Goal: Information Seeking & Learning: Find specific page/section

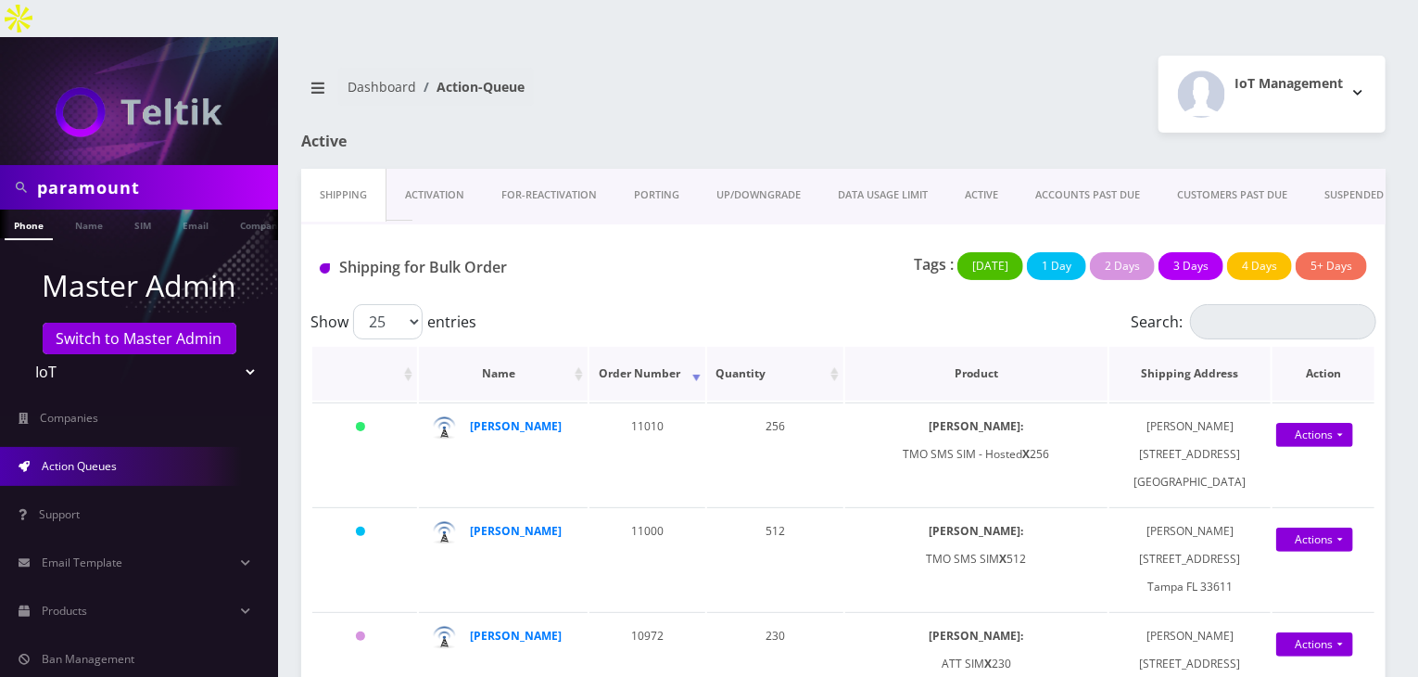
scroll to position [278, 0]
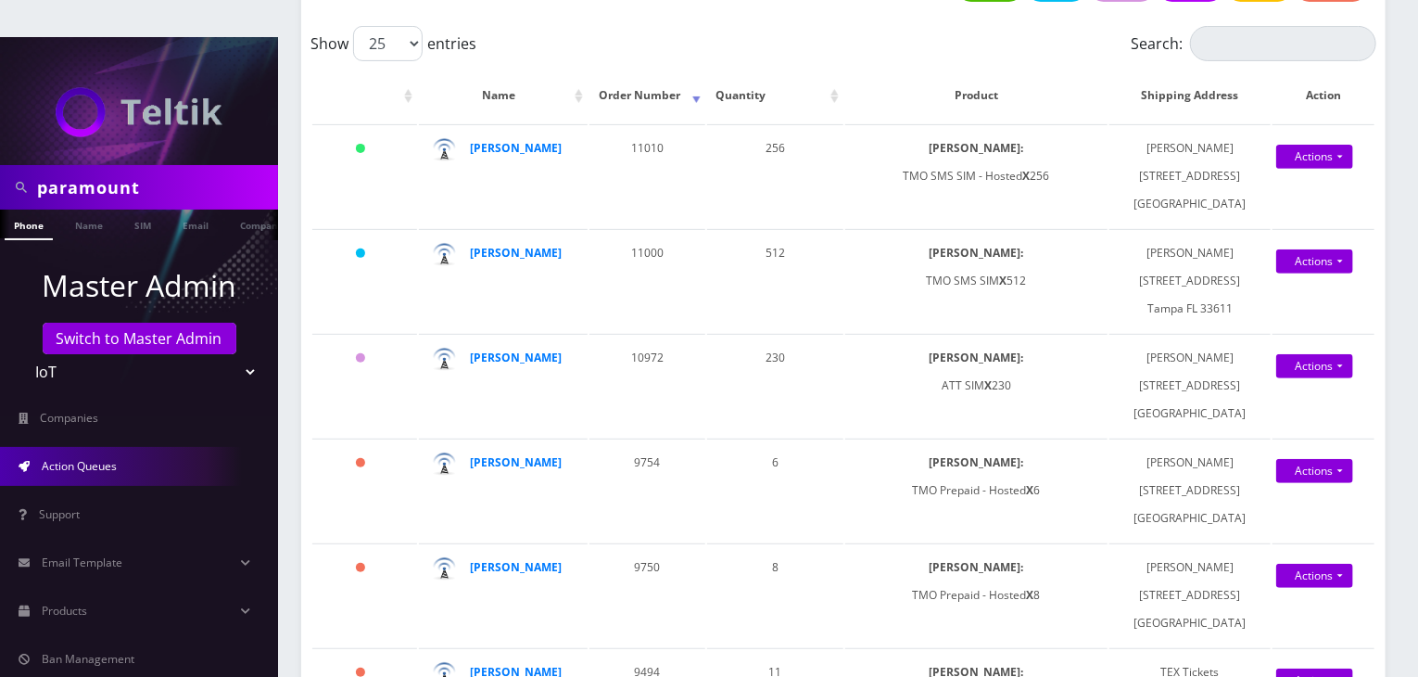
drag, startPoint x: 178, startPoint y: 140, endPoint x: 0, endPoint y: 153, distance: 178.5
click at [0, 165] on div "paramount" at bounding box center [139, 187] width 278 height 44
type input "[PERSON_NAME]"
click at [76, 210] on link "Name" at bounding box center [89, 225] width 46 height 31
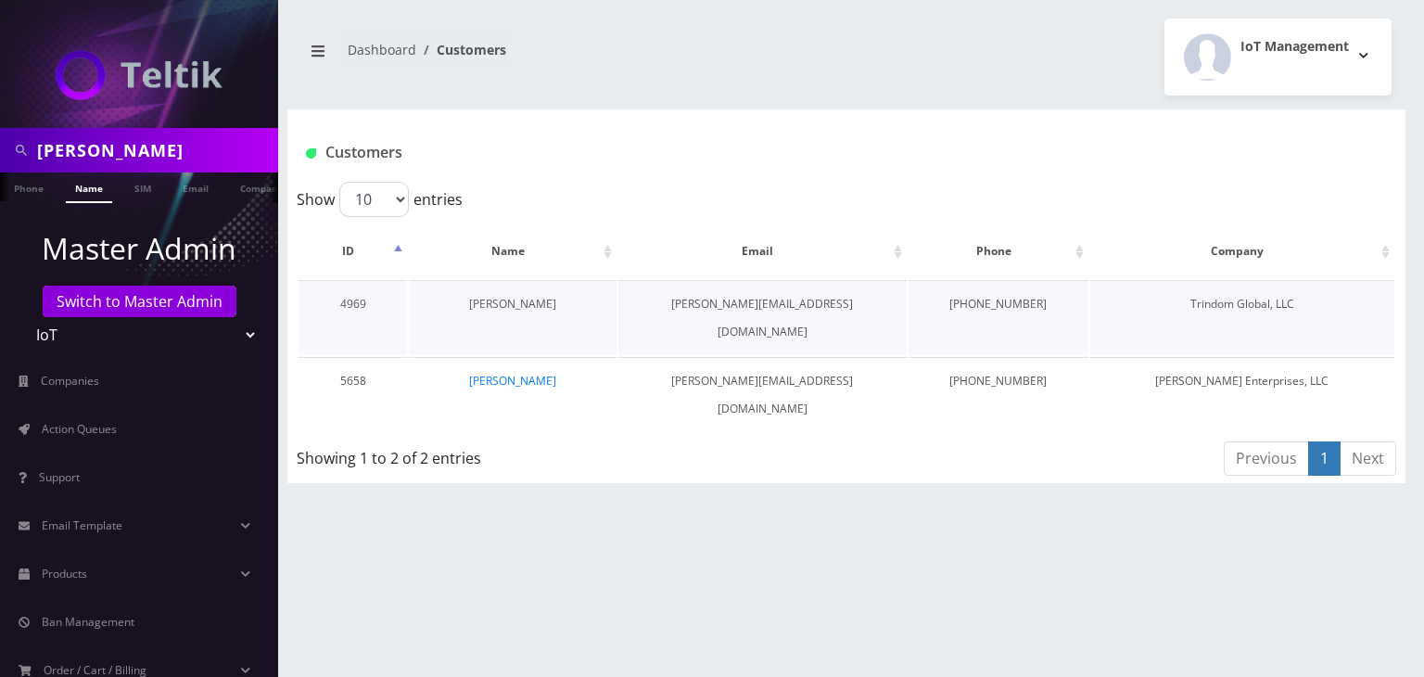
click at [518, 302] on link "Joshua Bellomy" at bounding box center [512, 304] width 87 height 16
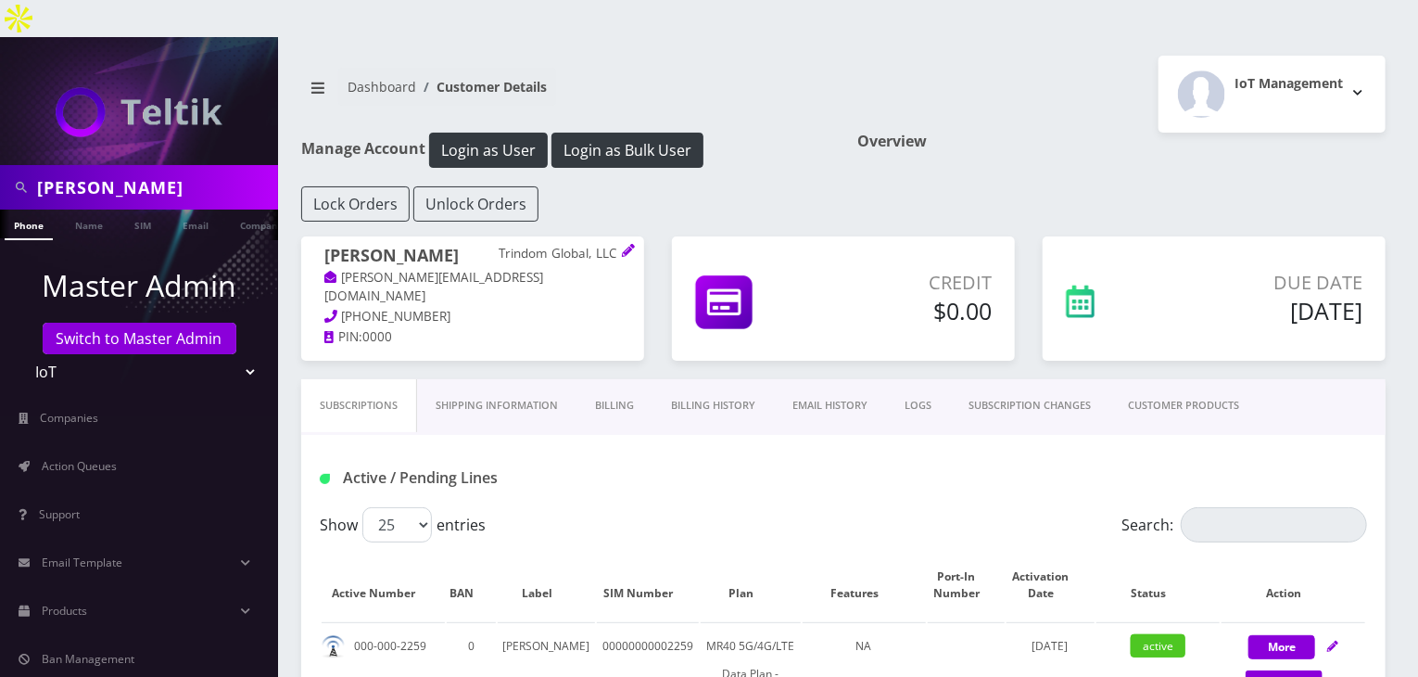
click at [704, 379] on link "Billing History" at bounding box center [713, 405] width 121 height 53
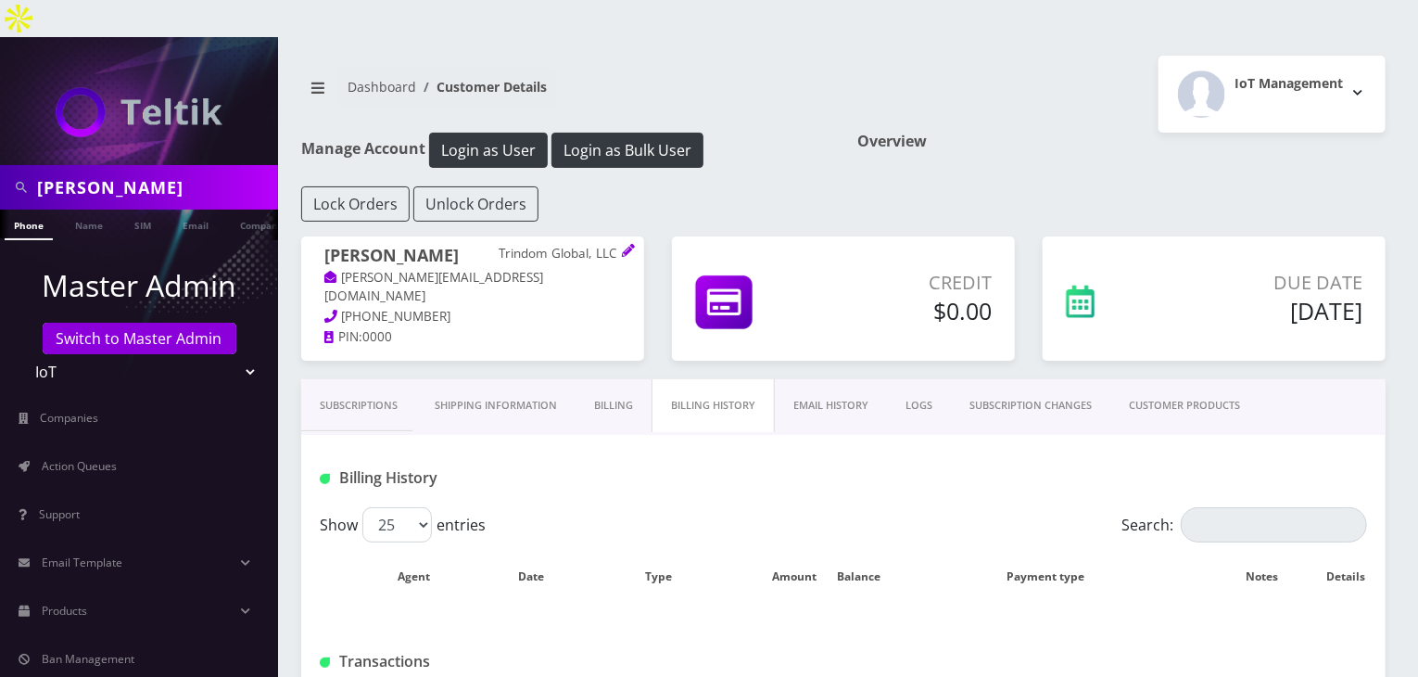
click at [382, 379] on link "Subscriptions" at bounding box center [358, 405] width 115 height 53
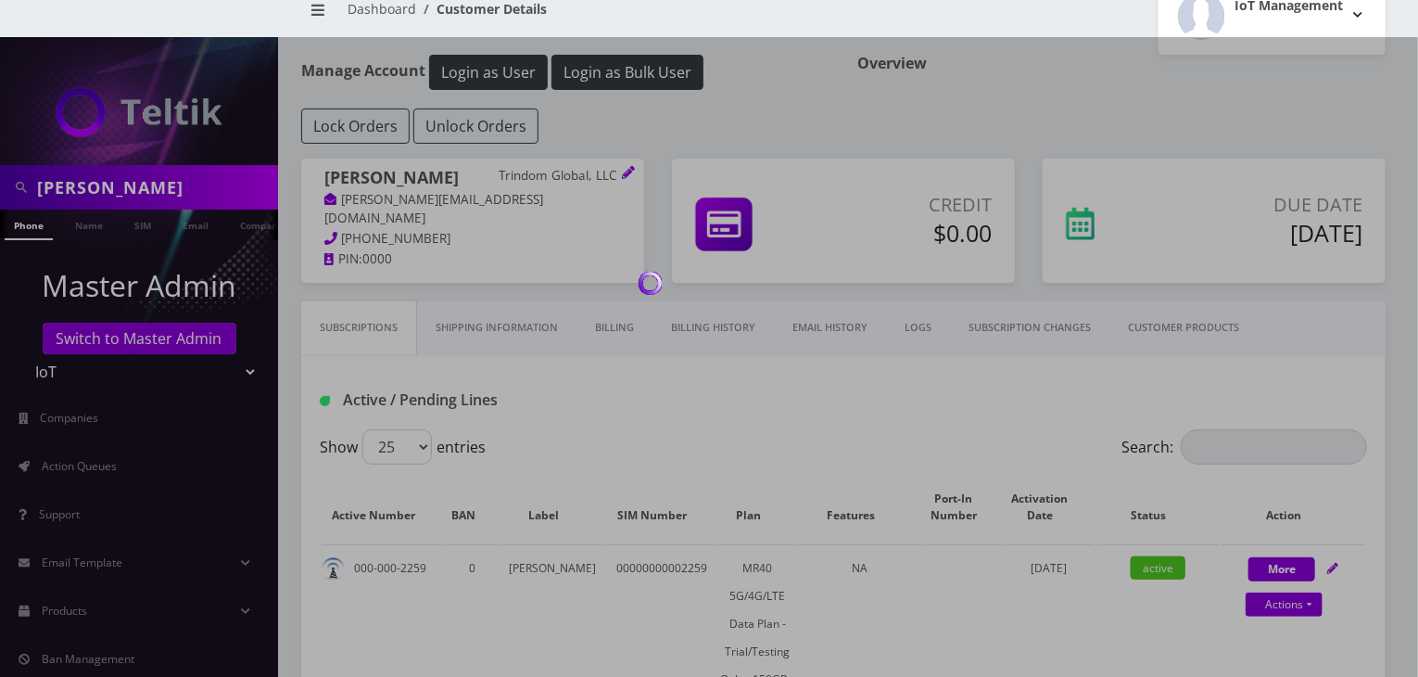
scroll to position [185, 0]
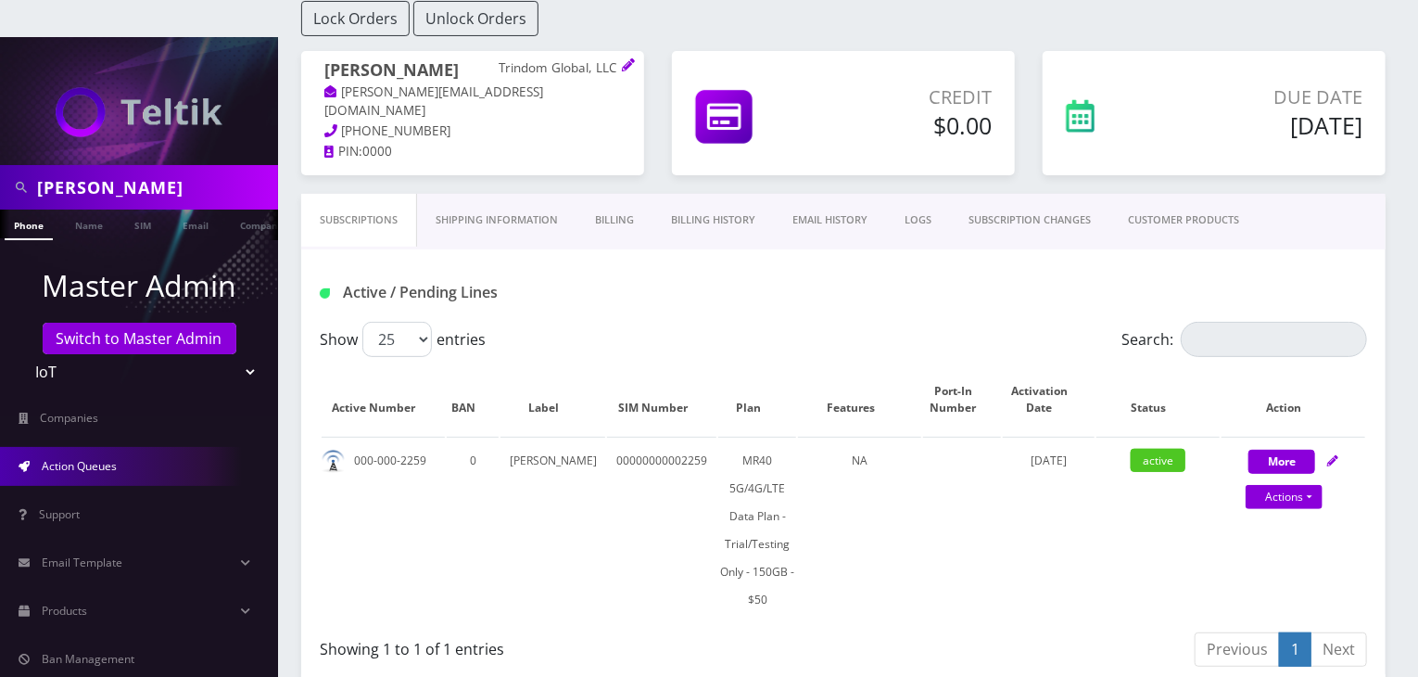
click at [148, 447] on link "Action Queues" at bounding box center [139, 466] width 278 height 39
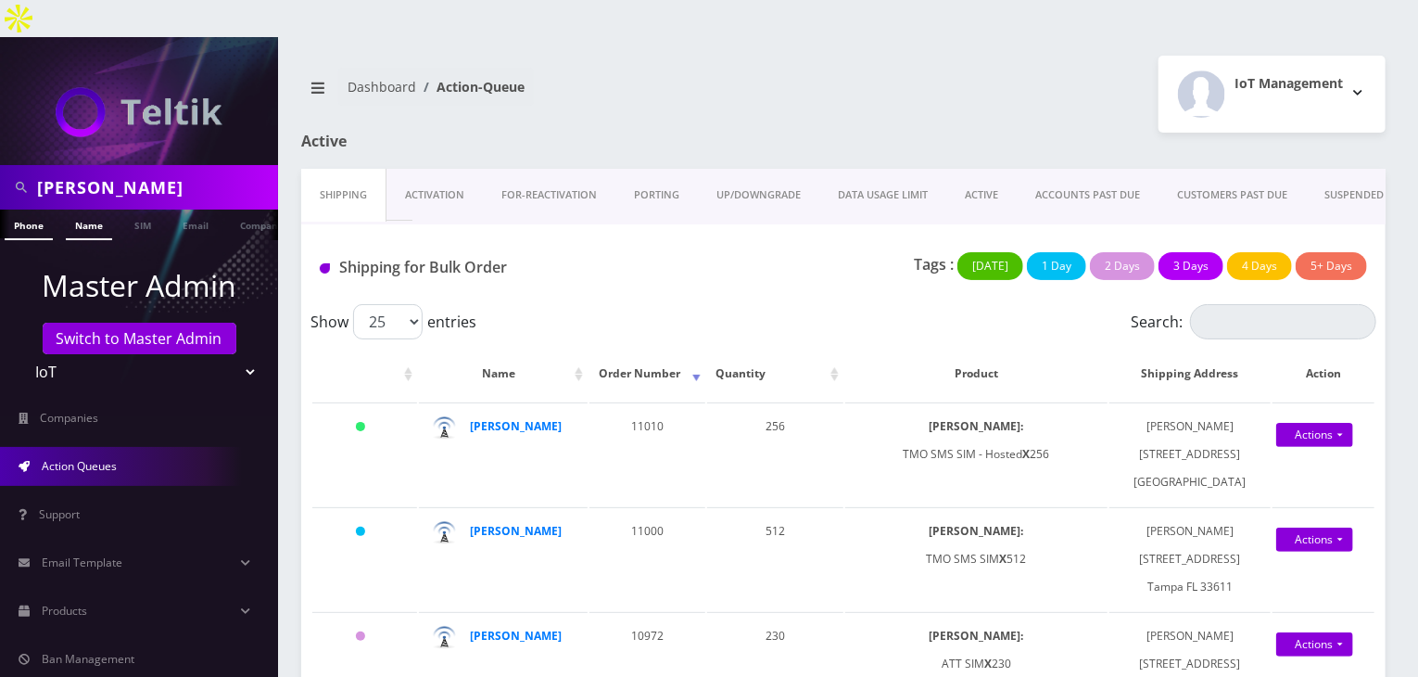
click at [88, 210] on link "Name" at bounding box center [89, 225] width 46 height 31
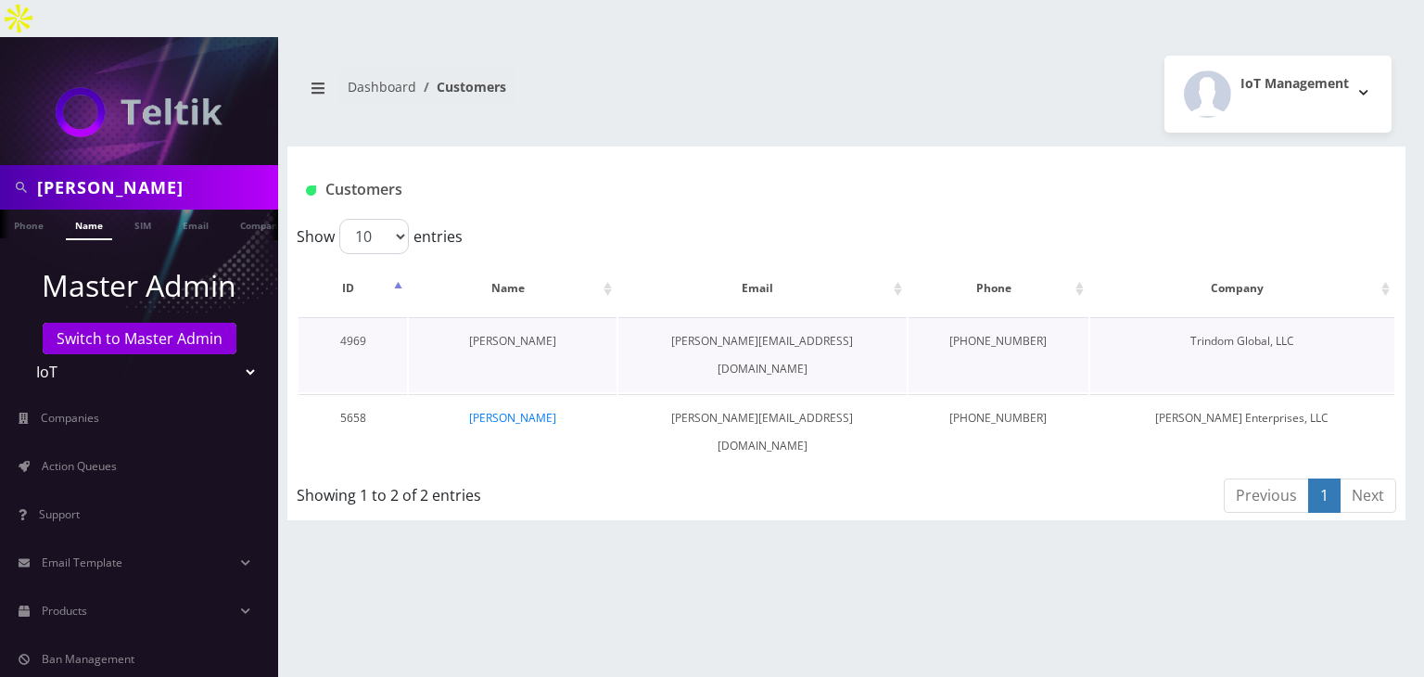
click at [529, 333] on link "Joshua Bellomy" at bounding box center [512, 341] width 87 height 16
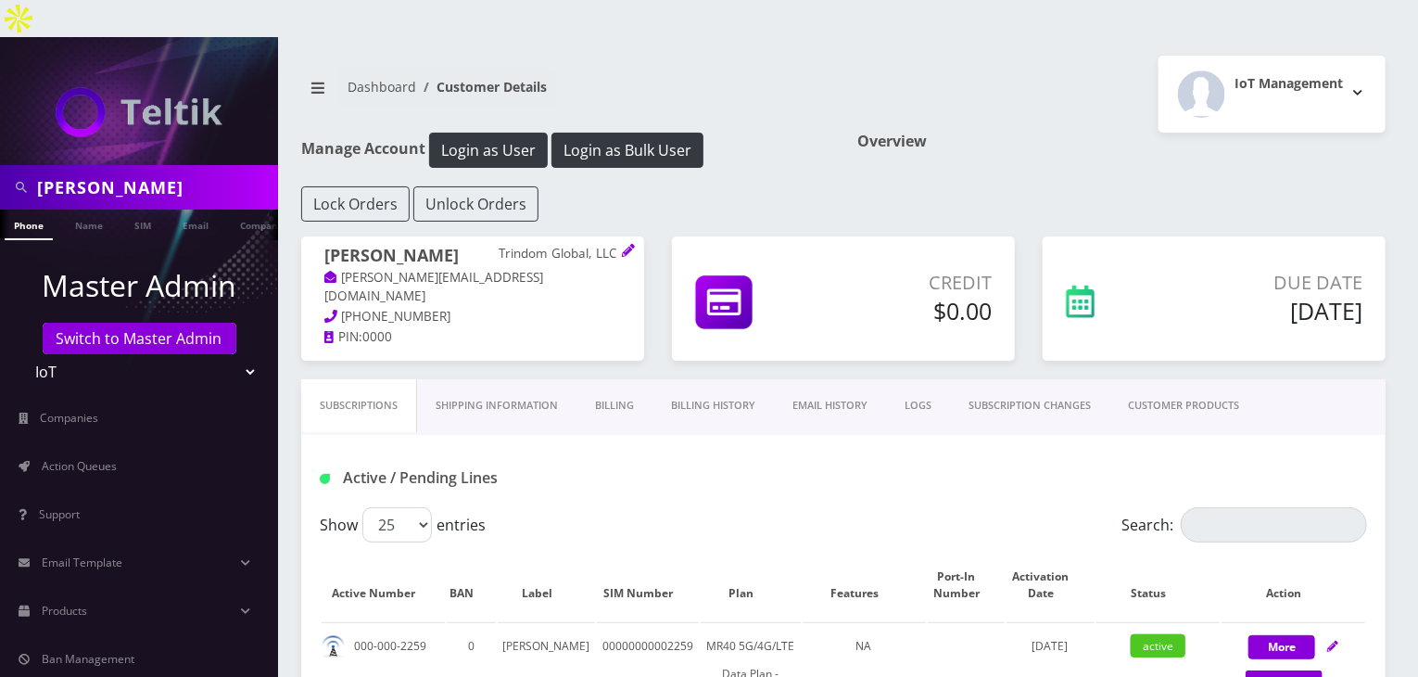
click at [1177, 379] on link "CUSTOMER PRODUCTS" at bounding box center [1184, 405] width 148 height 53
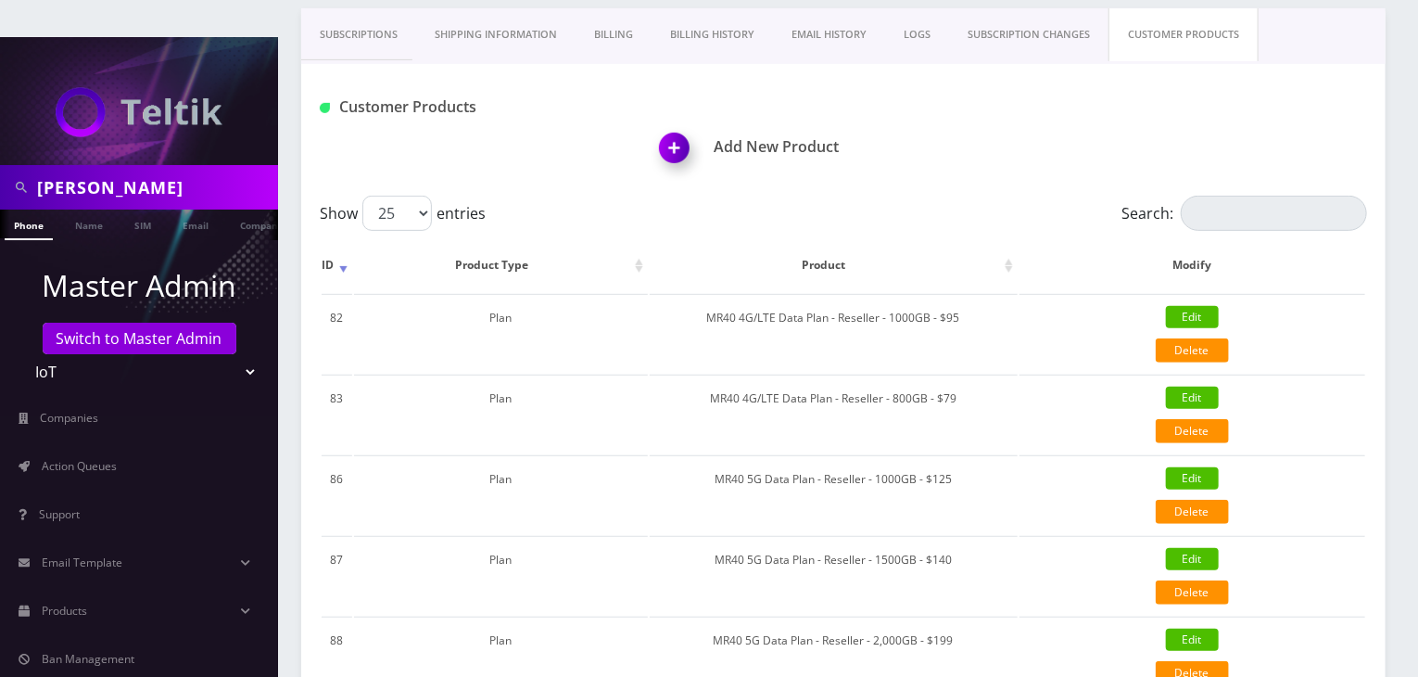
scroll to position [185, 0]
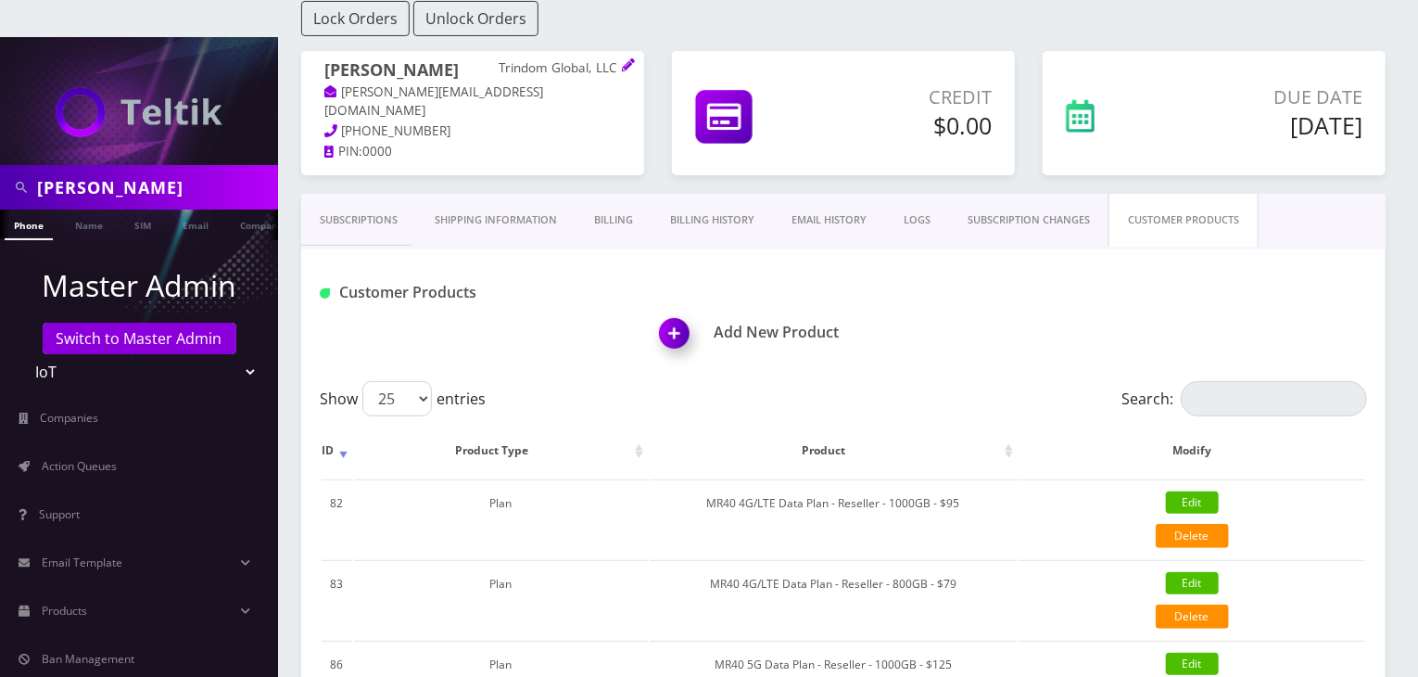
click at [380, 194] on link "Subscriptions" at bounding box center [358, 220] width 115 height 53
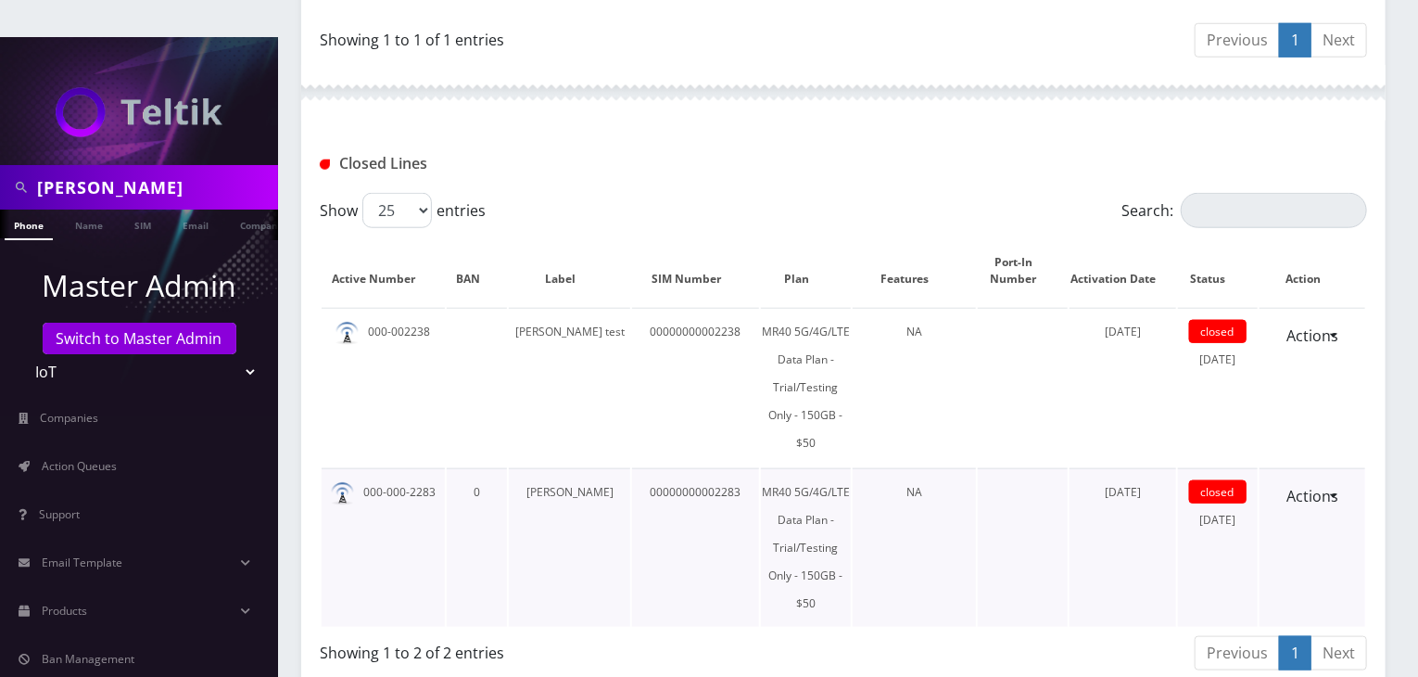
scroll to position [807, 0]
